Goal: Task Accomplishment & Management: Manage account settings

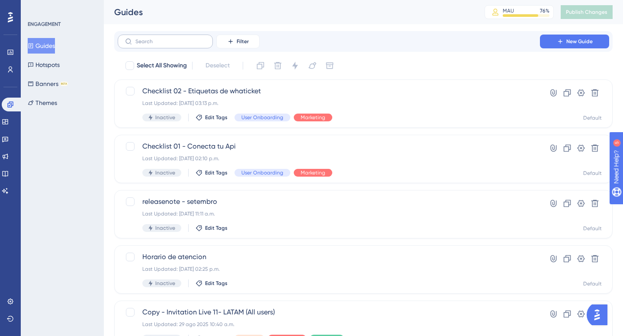
click at [145, 36] on label at bounding box center [165, 42] width 95 height 14
click at [145, 38] on input "text" at bounding box center [170, 41] width 70 height 6
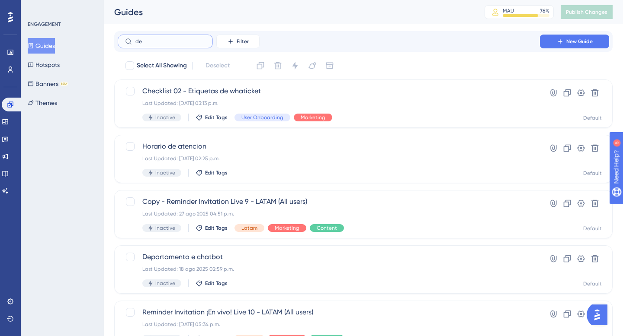
type input "d"
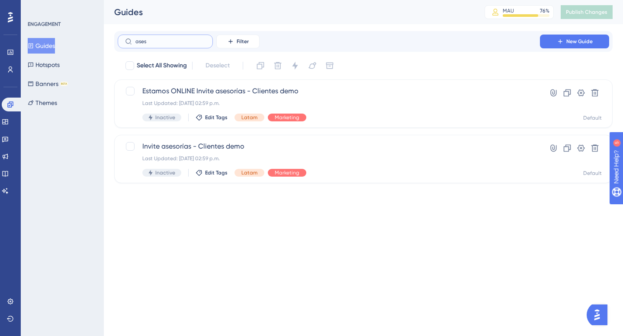
type input "aseso"
click at [180, 150] on span "Invite asesorías - Clientes demo" at bounding box center [328, 146] width 373 height 10
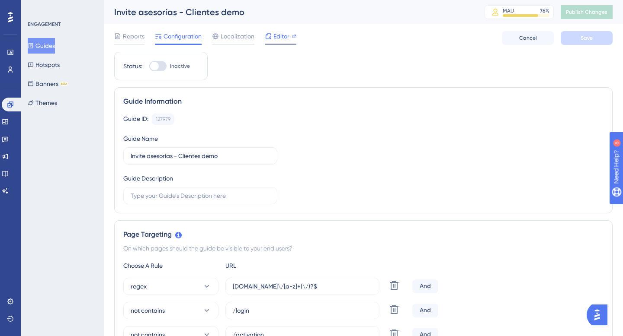
click at [270, 35] on icon at bounding box center [268, 36] width 7 height 7
click at [43, 46] on button "Guides" at bounding box center [41, 46] width 27 height 16
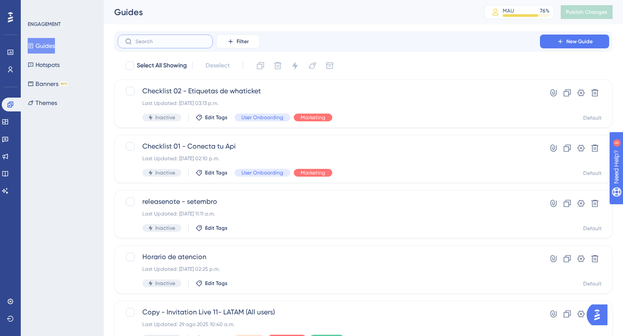
click at [143, 39] on input "text" at bounding box center [170, 41] width 70 height 6
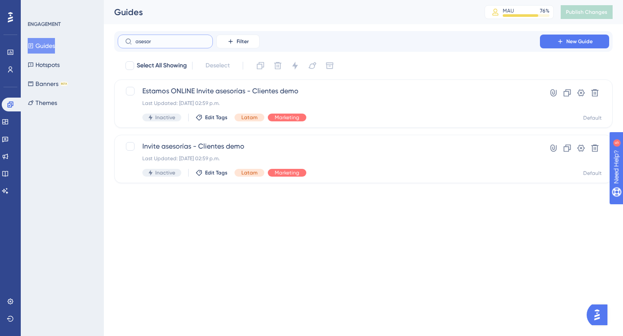
type input "asesori"
checkbox input "true"
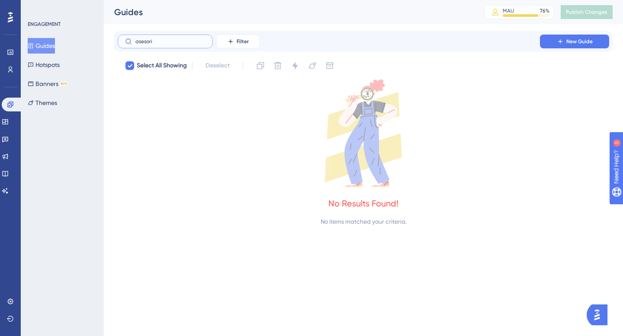
type input "asesor"
checkbox input "false"
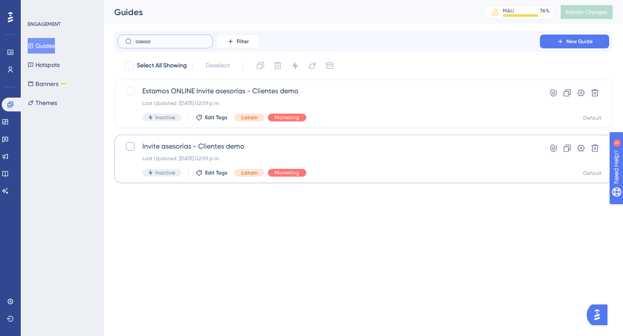
type input "asesor"
click at [131, 146] on div at bounding box center [130, 146] width 9 height 9
checkbox input "true"
click at [568, 148] on icon at bounding box center [566, 148] width 7 height 7
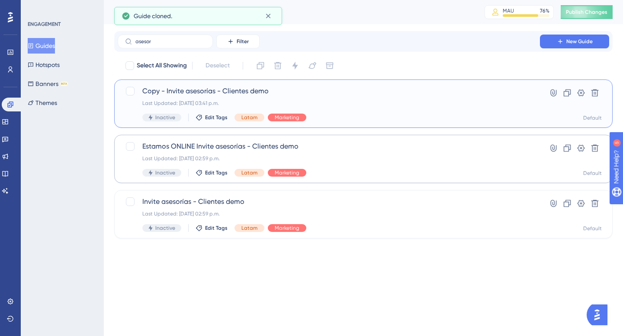
click at [198, 90] on span "Copy - Invite asesorías - Clientes demo" at bounding box center [328, 91] width 373 height 10
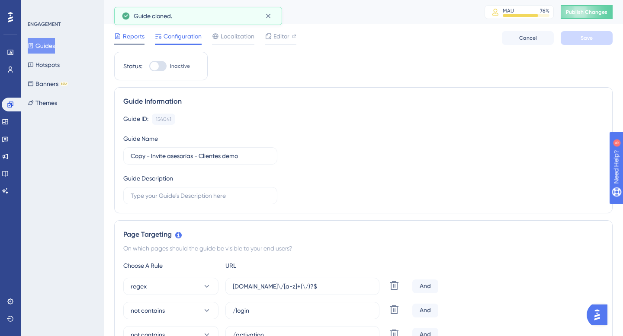
click at [131, 42] on div "Reports" at bounding box center [129, 38] width 30 height 14
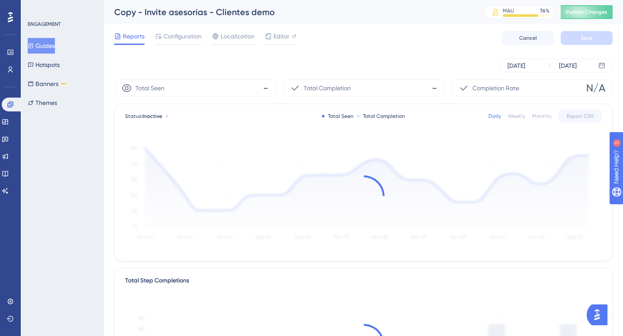
click at [265, 9] on div "Copy - Invite asesorías - Clientes demo" at bounding box center [288, 12] width 349 height 12
click at [196, 36] on span "Configuration" at bounding box center [182, 36] width 38 height 10
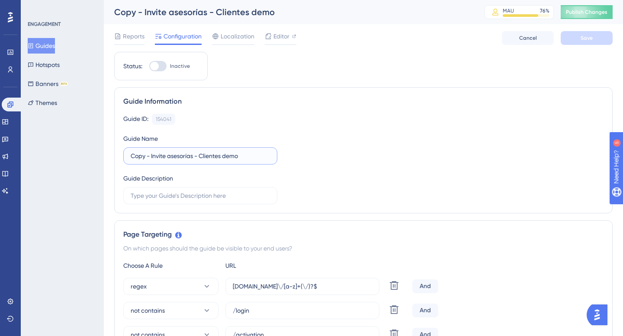
drag, startPoint x: 151, startPoint y: 156, endPoint x: 96, endPoint y: 152, distance: 54.6
click at [181, 156] on input "Invite asesorías - Clientes demo" at bounding box center [200, 156] width 139 height 10
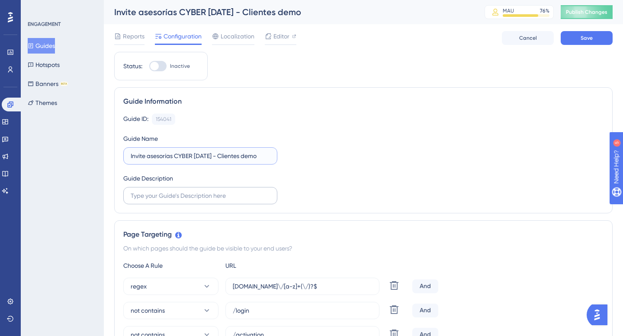
type input "Invite asesorías CYBER [DATE] - Clientes demo"
click at [193, 196] on input "text" at bounding box center [200, 196] width 139 height 10
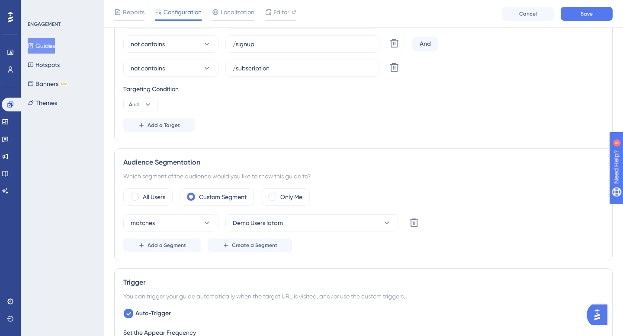
scroll to position [441, 0]
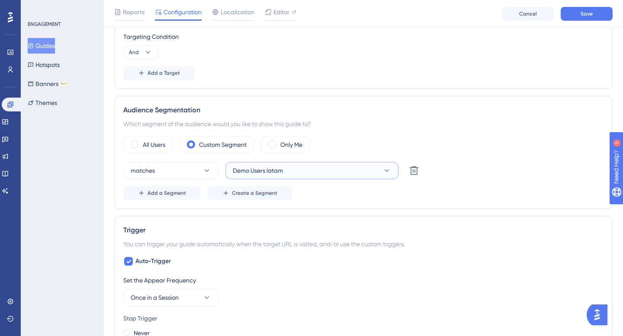
click at [284, 170] on button "Demo Users latam" at bounding box center [311, 170] width 173 height 17
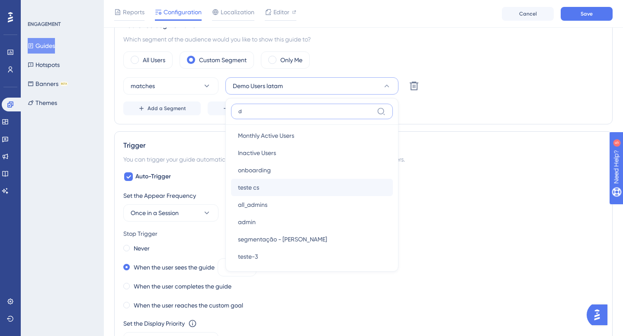
scroll to position [0, 0]
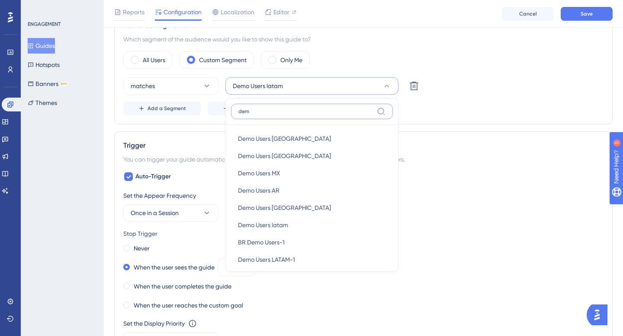
type input "demo"
click at [278, 189] on span "Demo Users AR" at bounding box center [259, 191] width 42 height 10
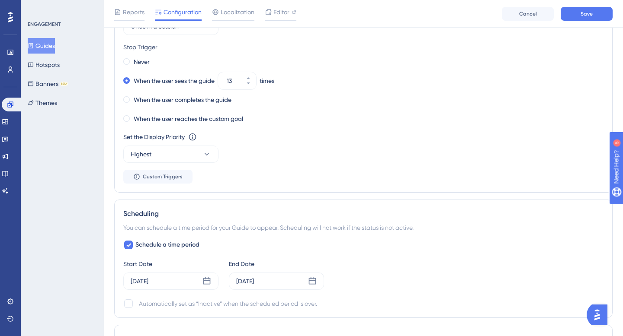
scroll to position [766, 0]
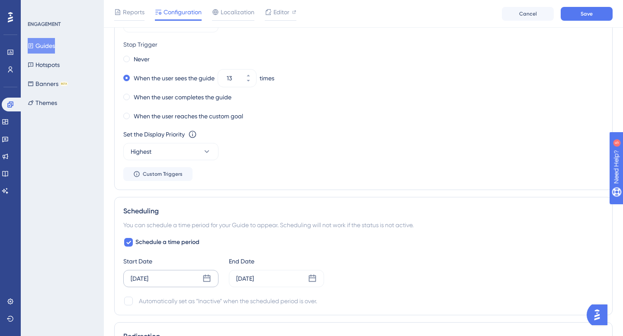
click at [187, 280] on div "[DATE]" at bounding box center [170, 278] width 95 height 17
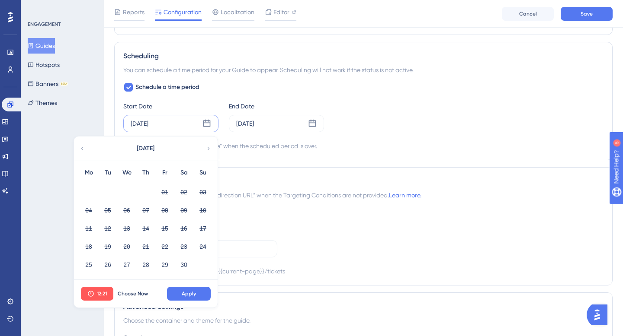
scroll to position [923, 0]
click at [208, 152] on div "[DATE]" at bounding box center [145, 147] width 143 height 24
click at [132, 301] on div "12:21 Choose Now Apply" at bounding box center [146, 293] width 144 height 28
click at [131, 292] on span "Choose Now" at bounding box center [133, 292] width 30 height 7
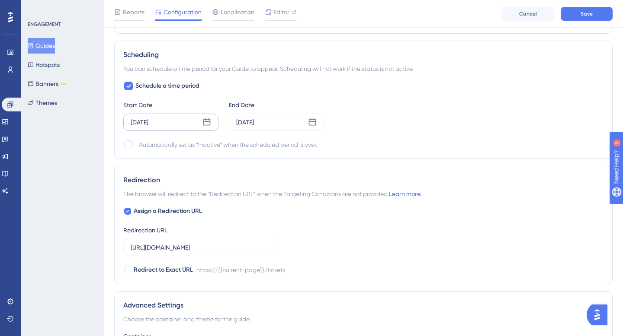
click at [211, 120] on icon at bounding box center [206, 122] width 9 height 9
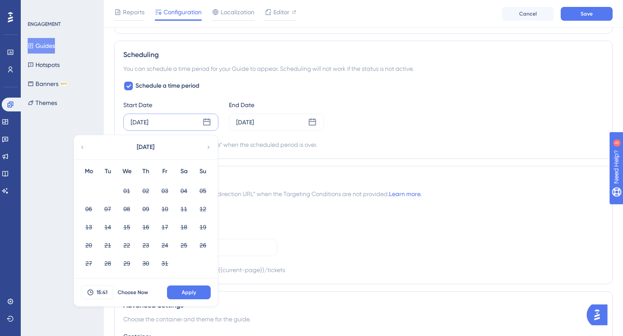
click at [208, 146] on icon at bounding box center [208, 148] width 6 height 8
click at [133, 291] on span "Choose Now" at bounding box center [133, 292] width 30 height 7
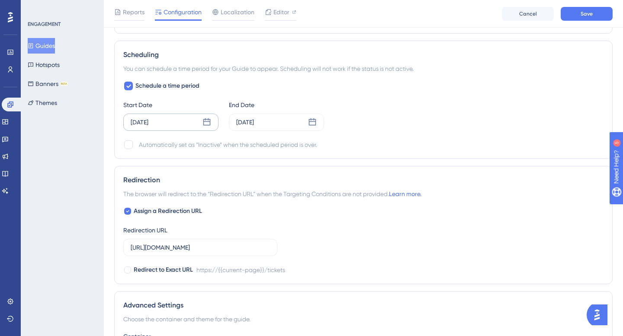
click at [174, 115] on div "[DATE]" at bounding box center [170, 122] width 95 height 17
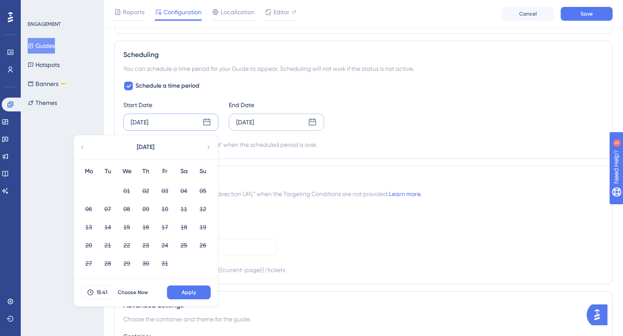
click at [243, 128] on div "[DATE]" at bounding box center [276, 122] width 95 height 17
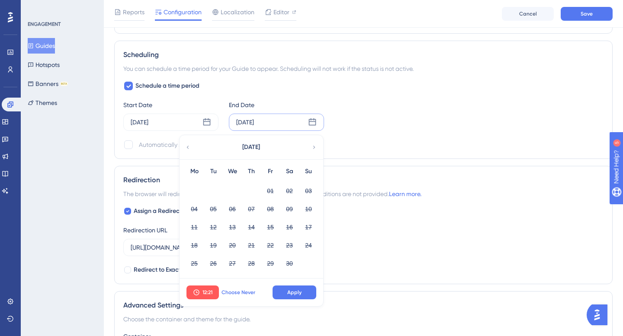
click at [230, 294] on span "Choose Never" at bounding box center [238, 292] width 34 height 7
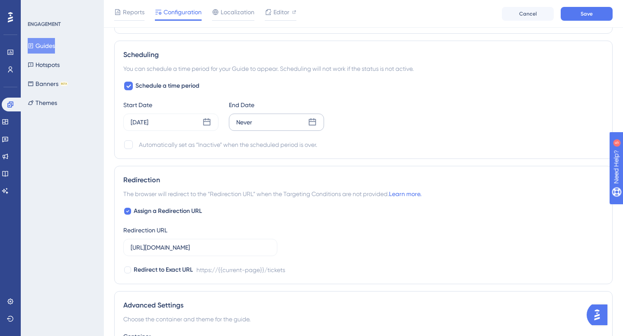
click at [151, 112] on div "Start Date [DATE]" at bounding box center [170, 115] width 95 height 31
